Goal: Check status

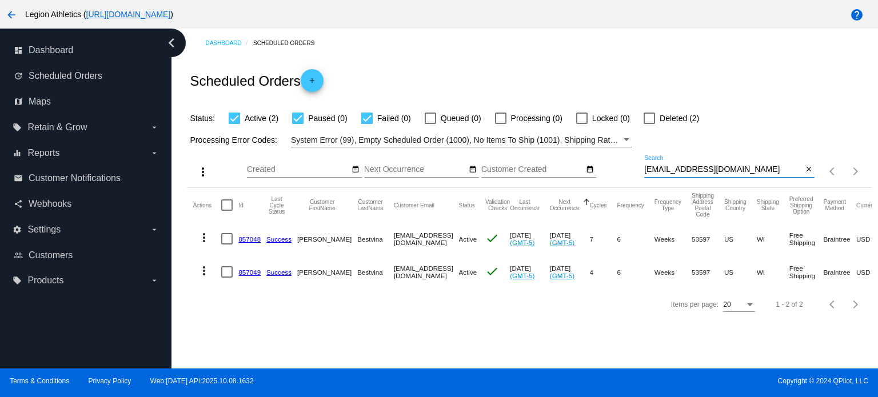
drag, startPoint x: 762, startPoint y: 166, endPoint x: 622, endPoint y: 166, distance: 140.1
click at [622, 166] on div "more_vert Oct Jan Feb Mar Apr 1" at bounding box center [529, 168] width 684 height 41
paste input "azm16mega"
type input "[EMAIL_ADDRESS][DOMAIN_NAME]"
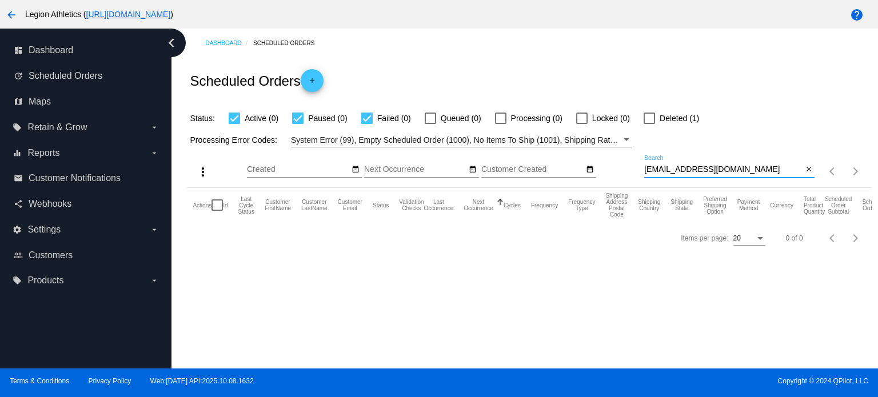
click at [655, 119] on label "Deleted (1)" at bounding box center [671, 119] width 55 height 14
click at [650, 124] on input "Deleted (1)" at bounding box center [649, 124] width 1 height 1
checkbox input "true"
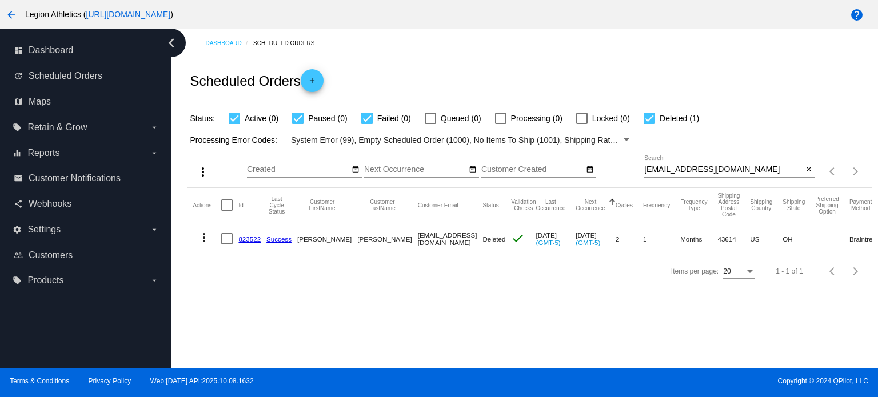
click at [250, 238] on link "823522" at bounding box center [249, 239] width 22 height 7
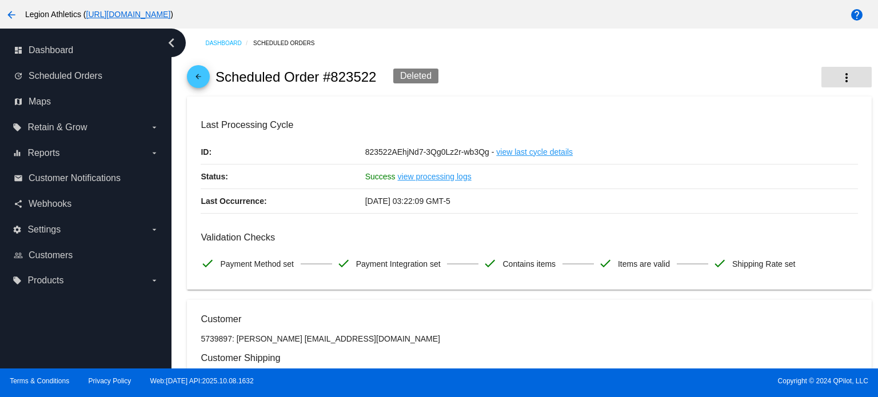
click at [840, 81] on mat-icon "more_vert" at bounding box center [847, 78] width 14 height 14
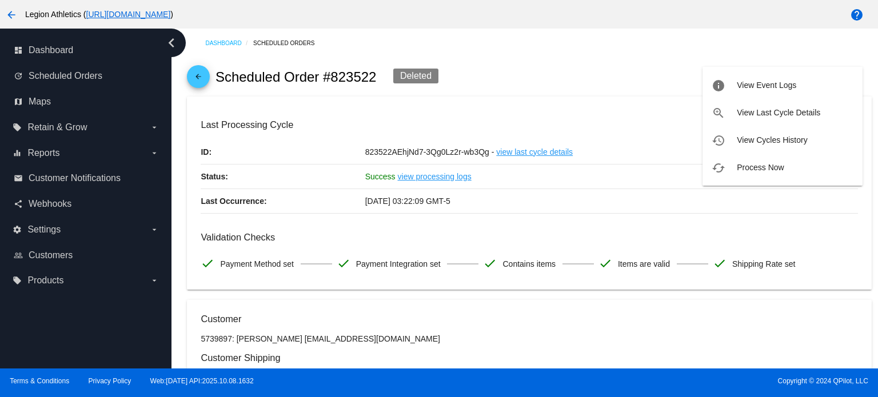
click at [329, 282] on div at bounding box center [439, 198] width 878 height 397
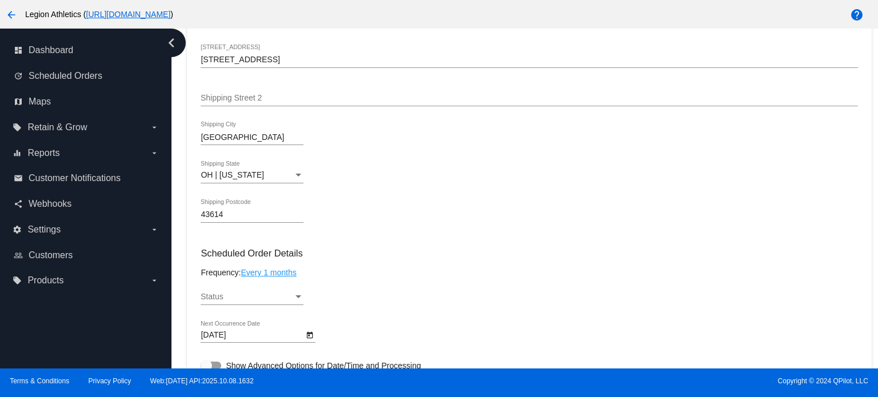
scroll to position [568, 0]
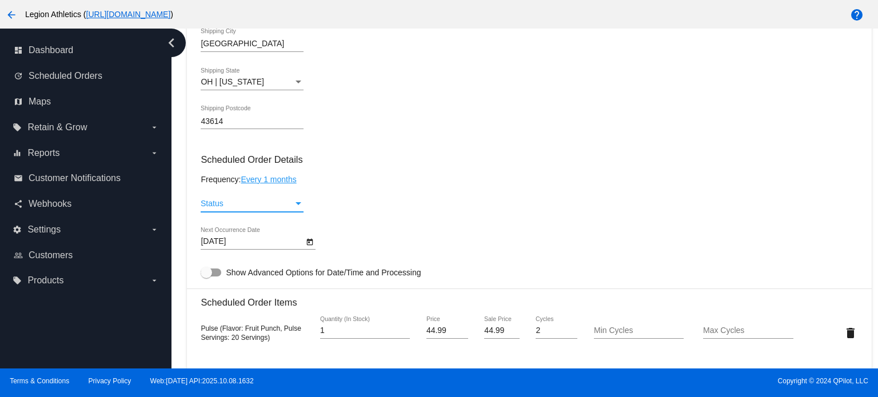
click at [290, 208] on div "Status" at bounding box center [247, 204] width 93 height 9
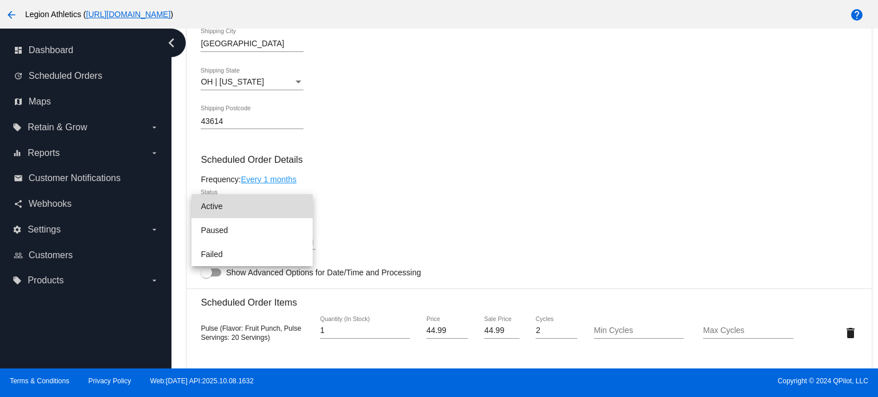
click at [264, 215] on span "Active" at bounding box center [252, 206] width 103 height 24
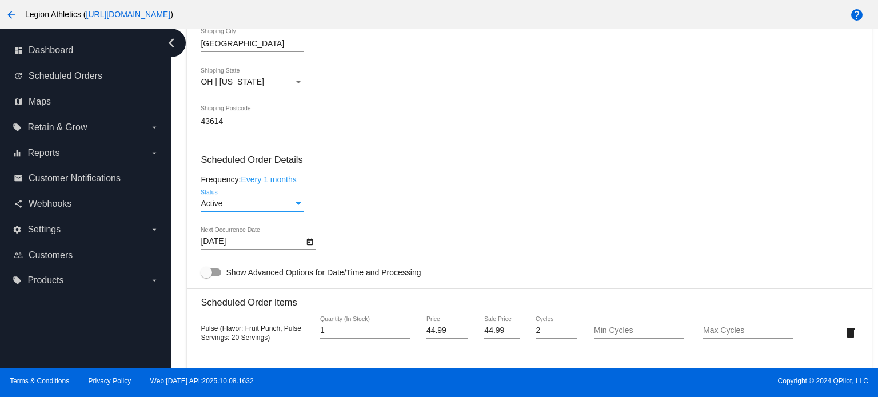
click at [391, 176] on mat-card-content "Customer 5739897: Adam Melendez azm16mega@gmail.com Customer Shipping Enter Shi…" at bounding box center [529, 286] width 657 height 1080
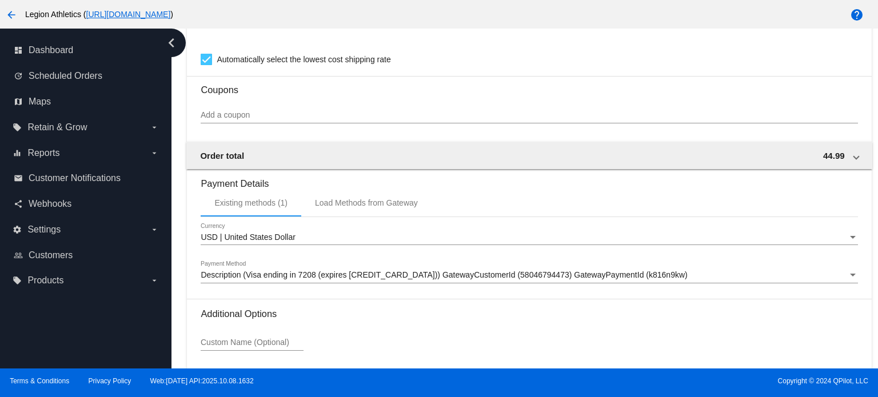
scroll to position [1078, 0]
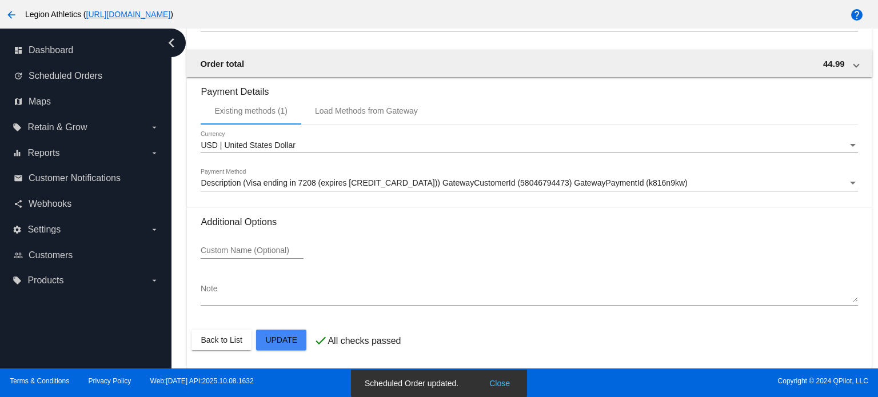
scroll to position [849, 0]
